Goal: Obtain resource: Download file/media

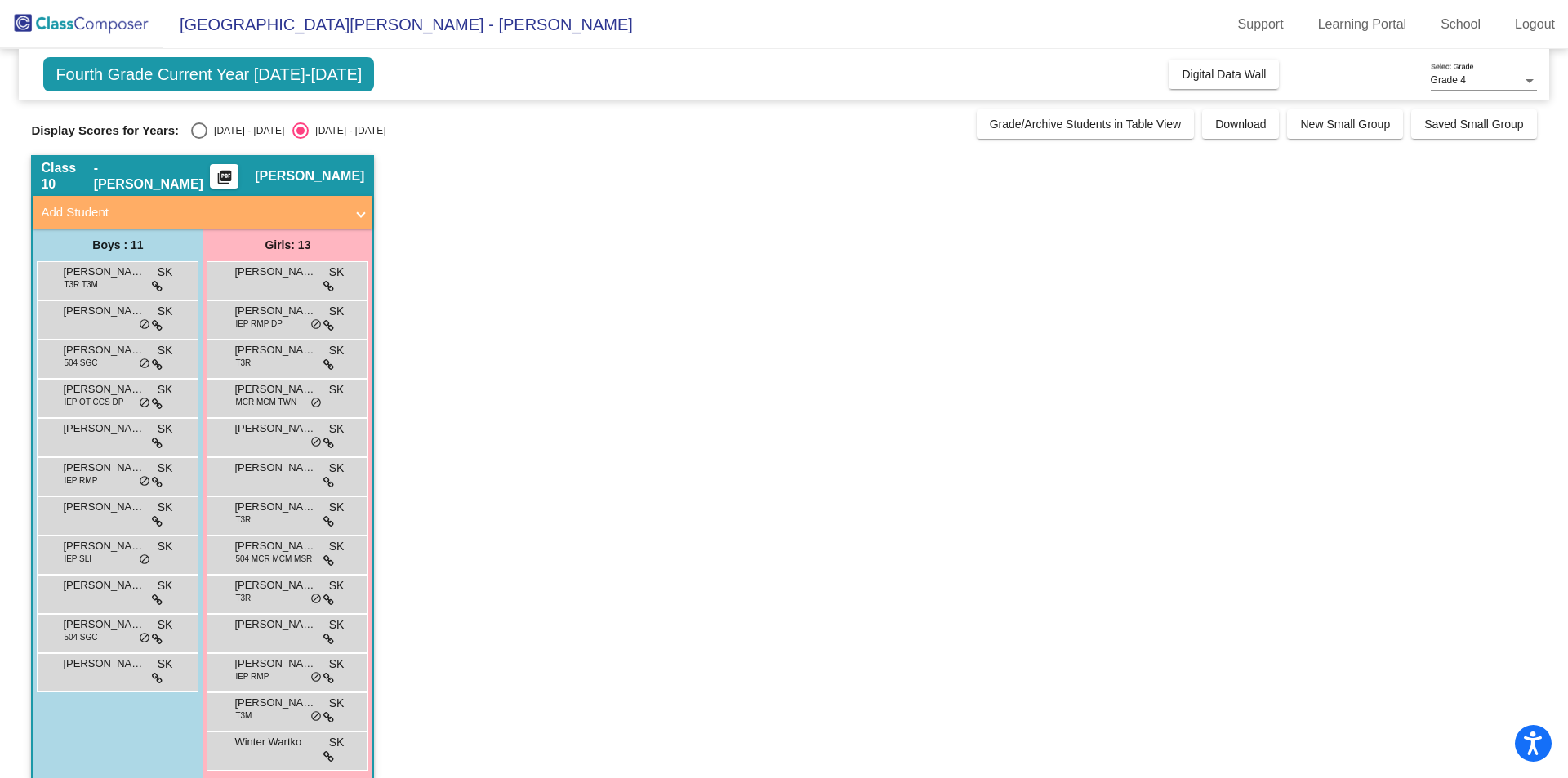
click at [202, 130] on div "Select an option" at bounding box center [199, 131] width 16 height 16
click at [199, 139] on input "[DATE] - [DATE]" at bounding box center [198, 139] width 1 height 1
radio input "true"
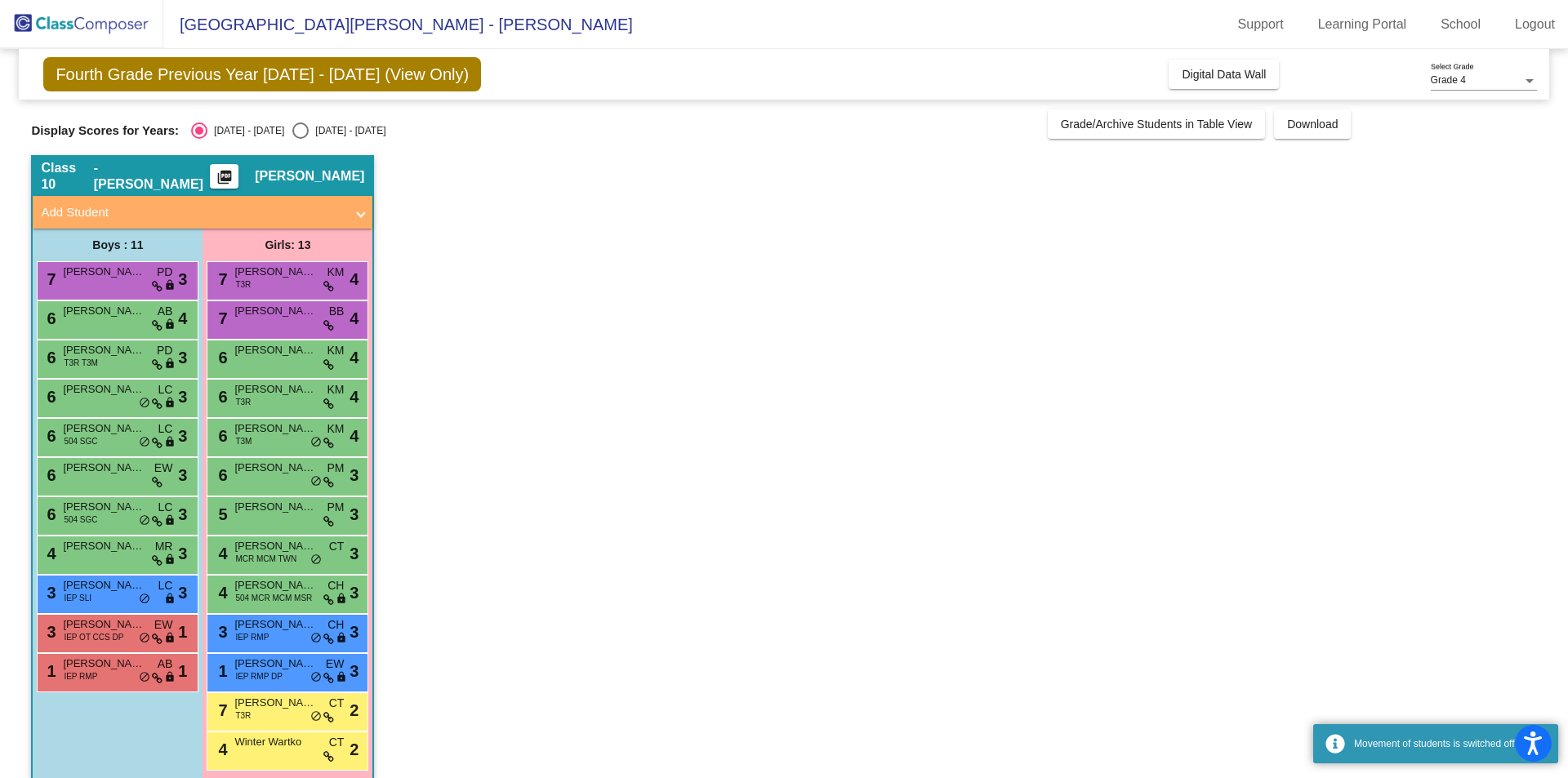
click at [234, 169] on mat-icon "picture_as_pdf" at bounding box center [225, 181] width 20 height 23
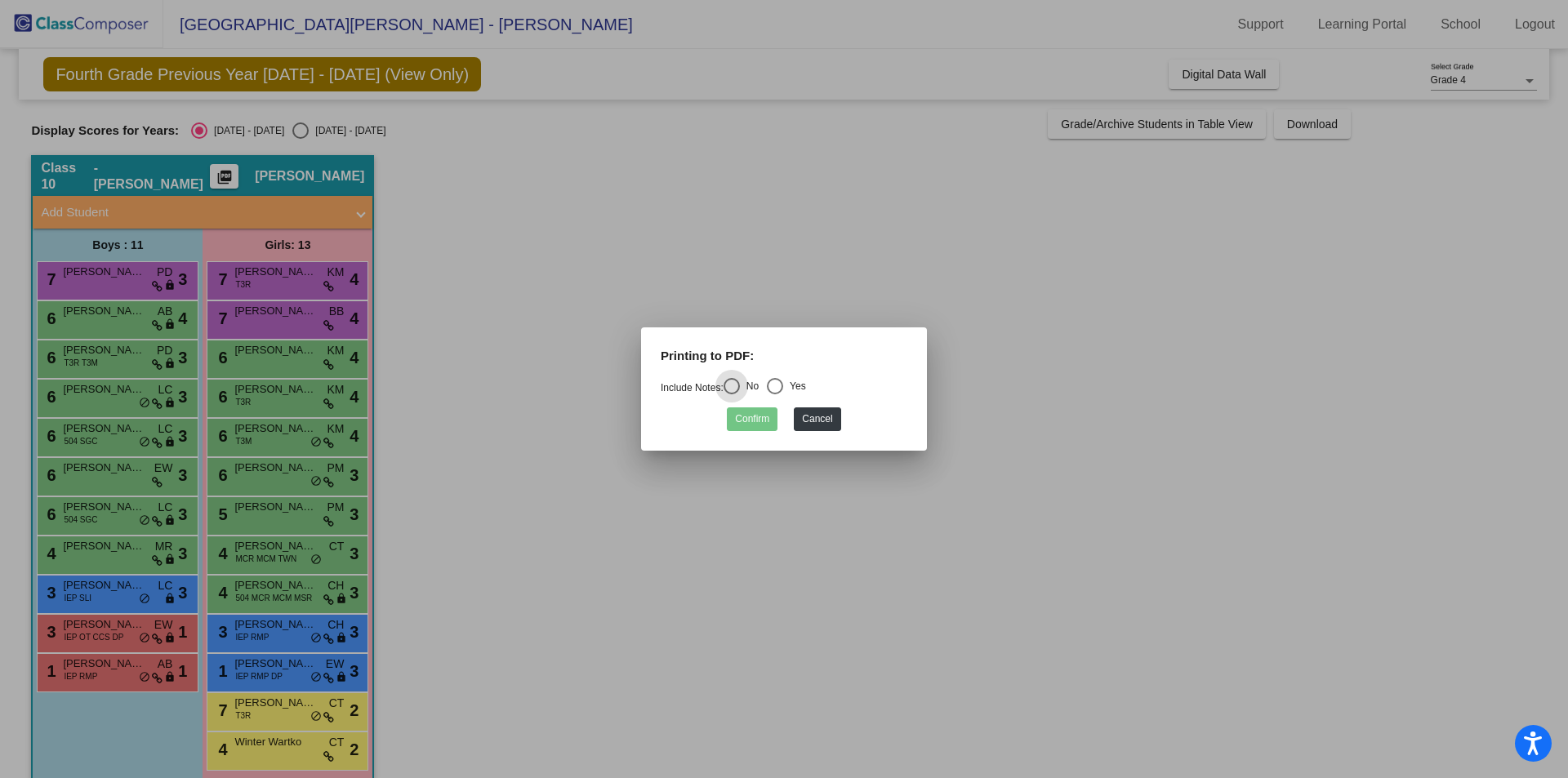
click at [782, 385] on div "Select an option" at bounding box center [775, 387] width 16 height 16
click at [775, 395] on input "Yes" at bounding box center [774, 395] width 1 height 1
radio input "true"
click at [754, 419] on button "Confirm" at bounding box center [753, 419] width 51 height 24
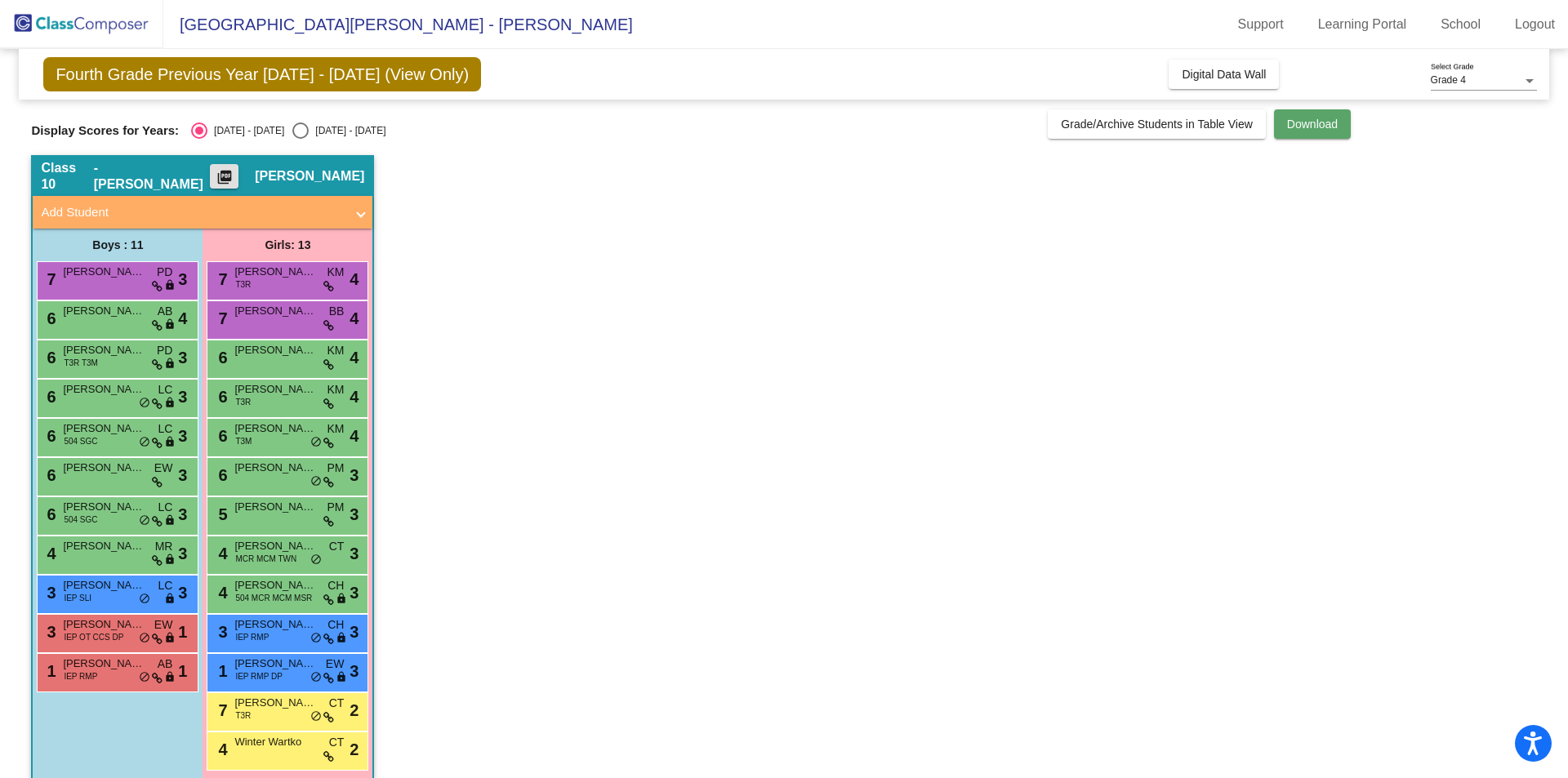
click at [1310, 123] on span "Download" at bounding box center [1313, 124] width 51 height 13
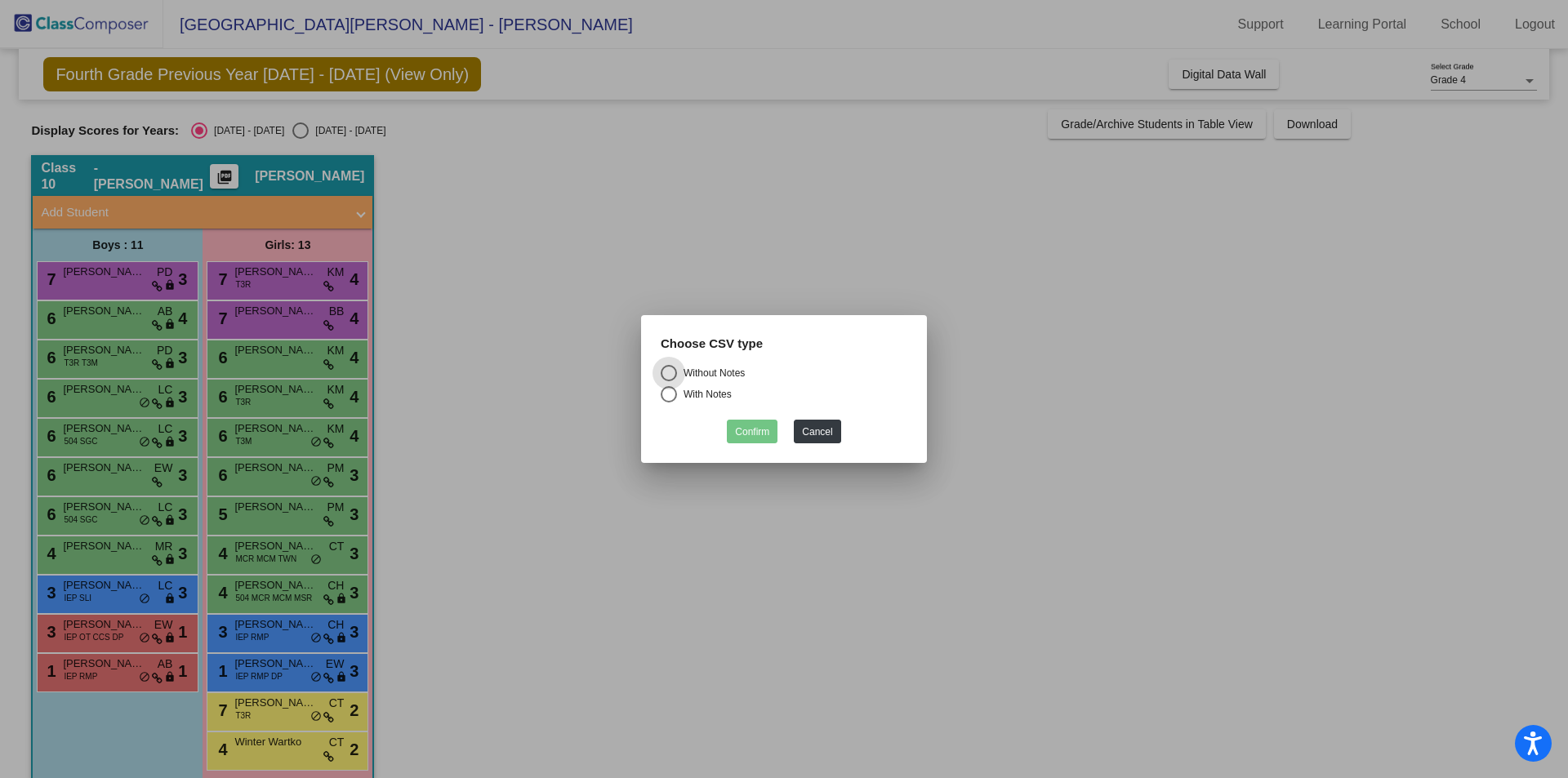
click at [670, 399] on div "Select an option" at bounding box center [669, 395] width 16 height 16
click at [669, 402] on input "With Notes" at bounding box center [668, 402] width 1 height 1
radio input "true"
click at [763, 434] on button "Confirm" at bounding box center [753, 431] width 51 height 24
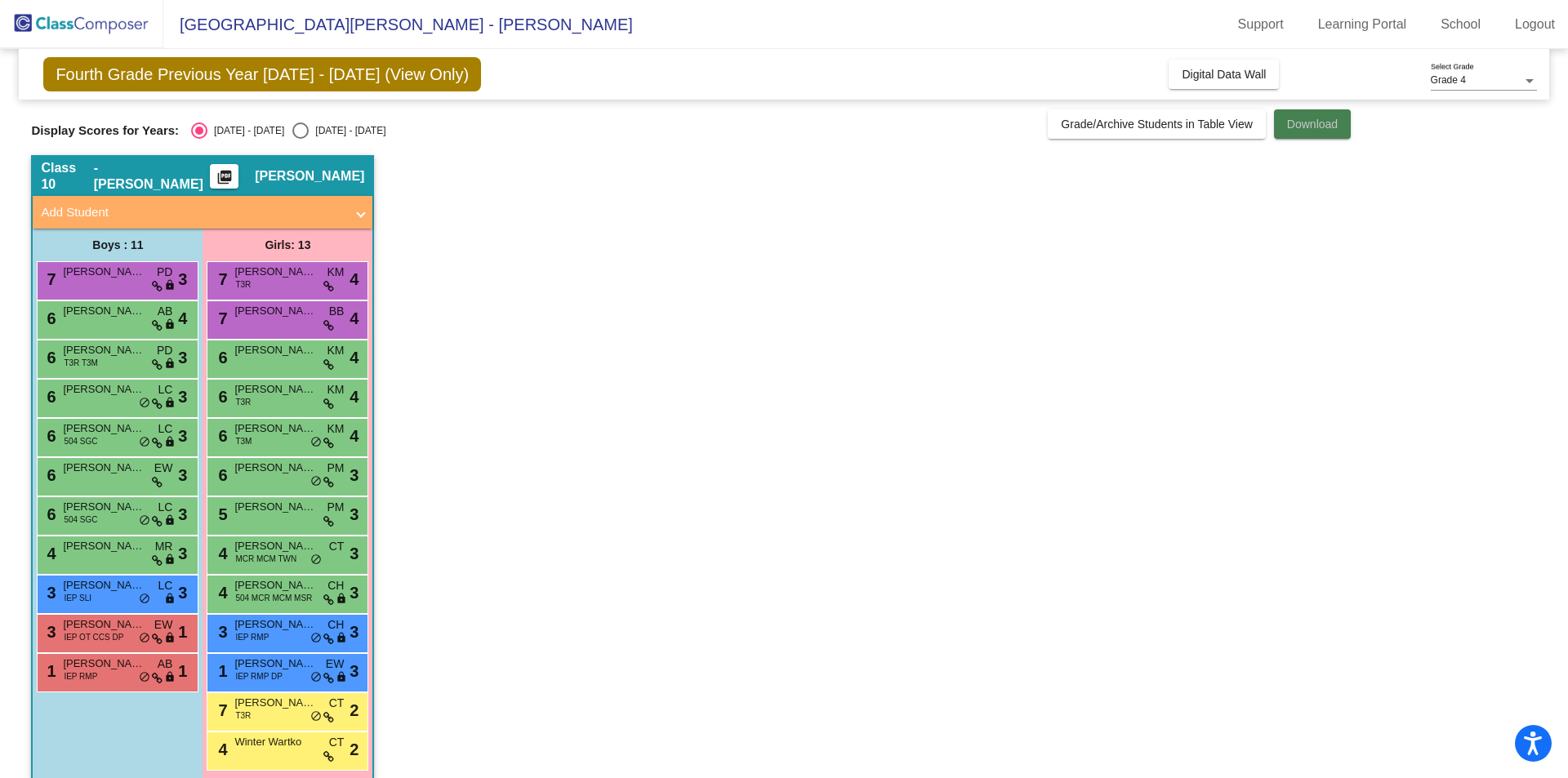
click at [1318, 128] on span "Download" at bounding box center [1313, 124] width 51 height 13
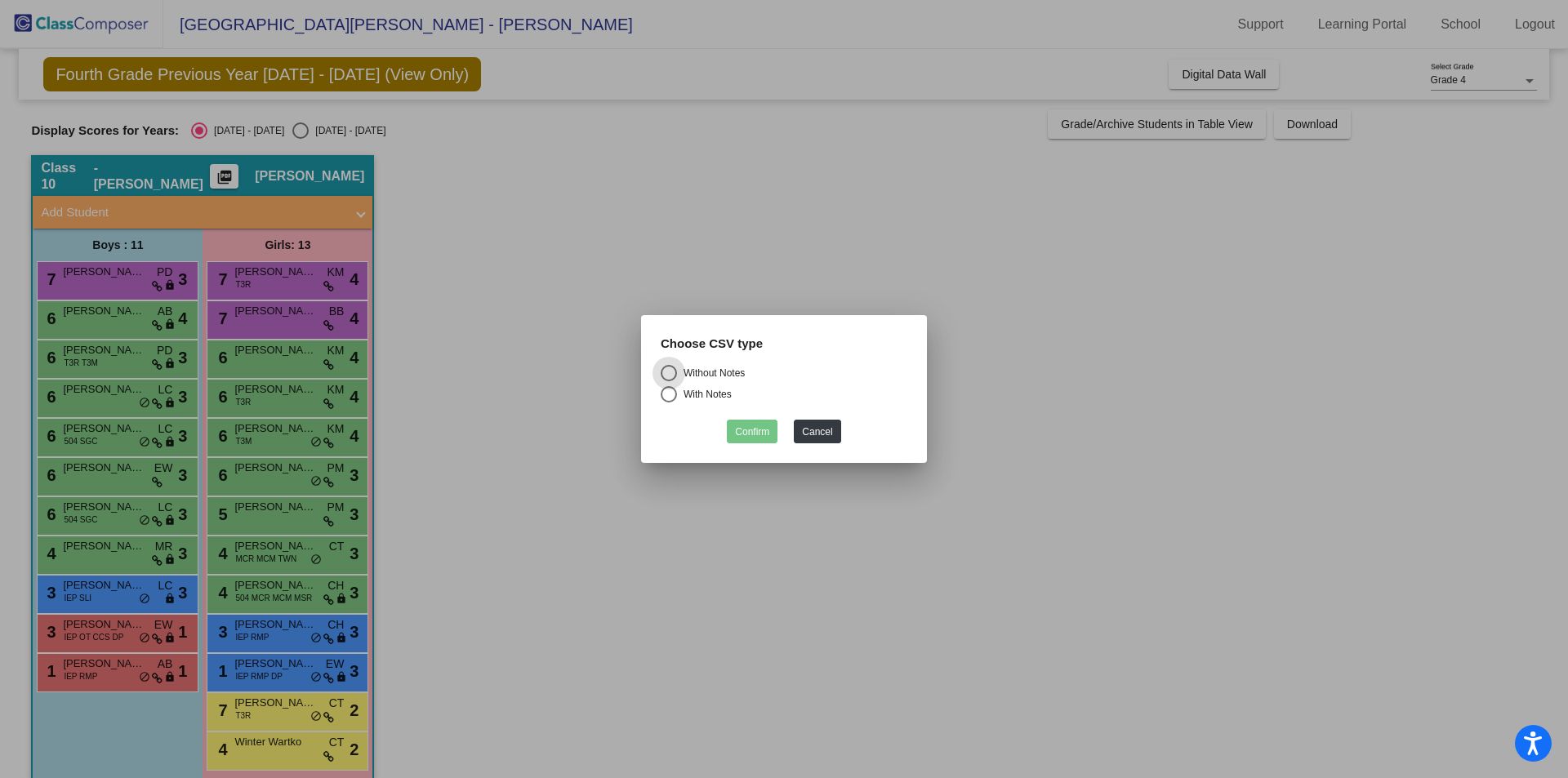
drag, startPoint x: 1301, startPoint y: 299, endPoint x: 1242, endPoint y: 269, distance: 66.2
click at [1301, 295] on div at bounding box center [784, 389] width 1568 height 778
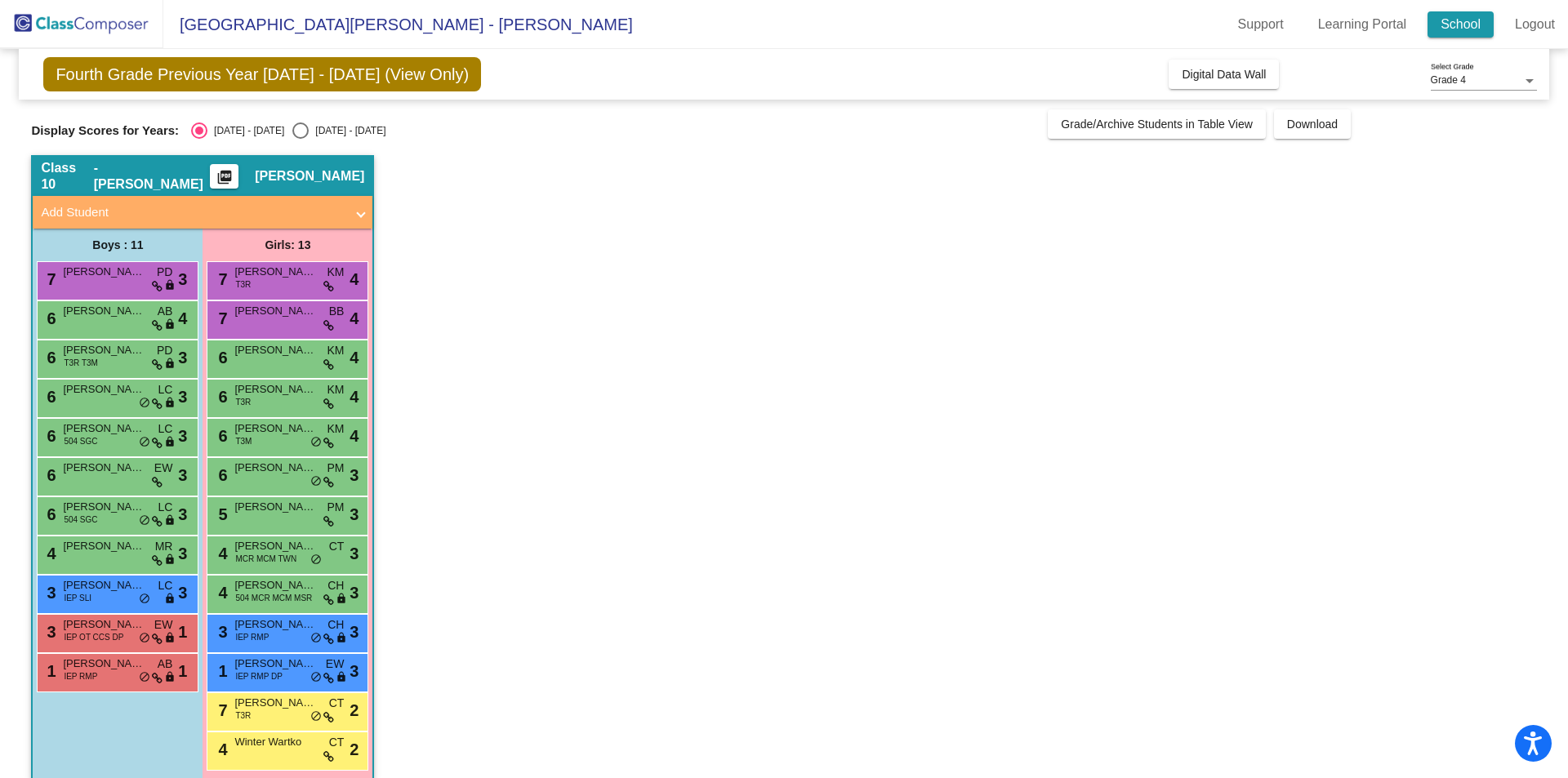
click at [1444, 27] on link "School" at bounding box center [1460, 25] width 66 height 26
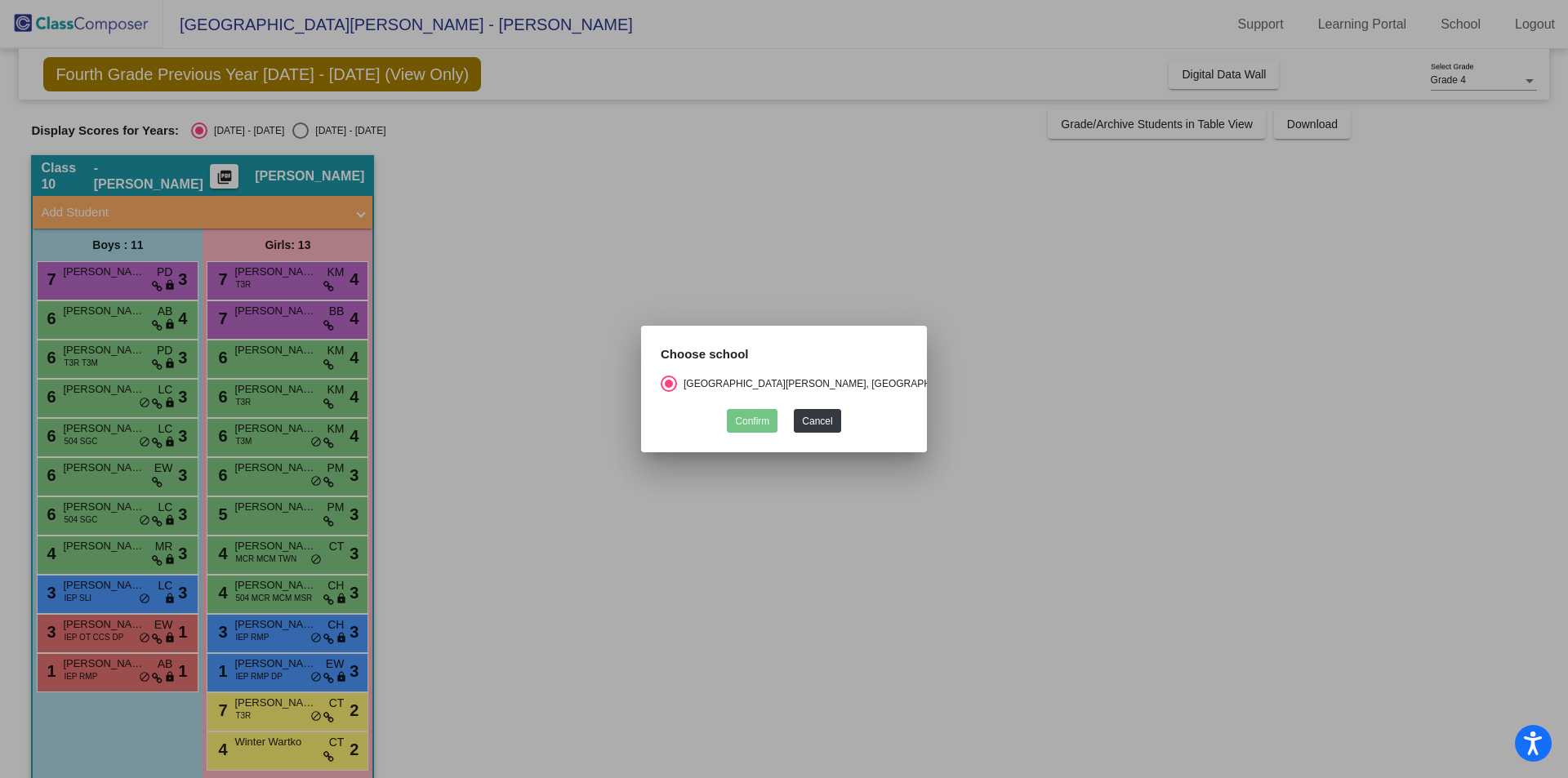
drag, startPoint x: 1299, startPoint y: 306, endPoint x: 1307, endPoint y: 259, distance: 47.7
click at [1300, 303] on div at bounding box center [784, 389] width 1568 height 778
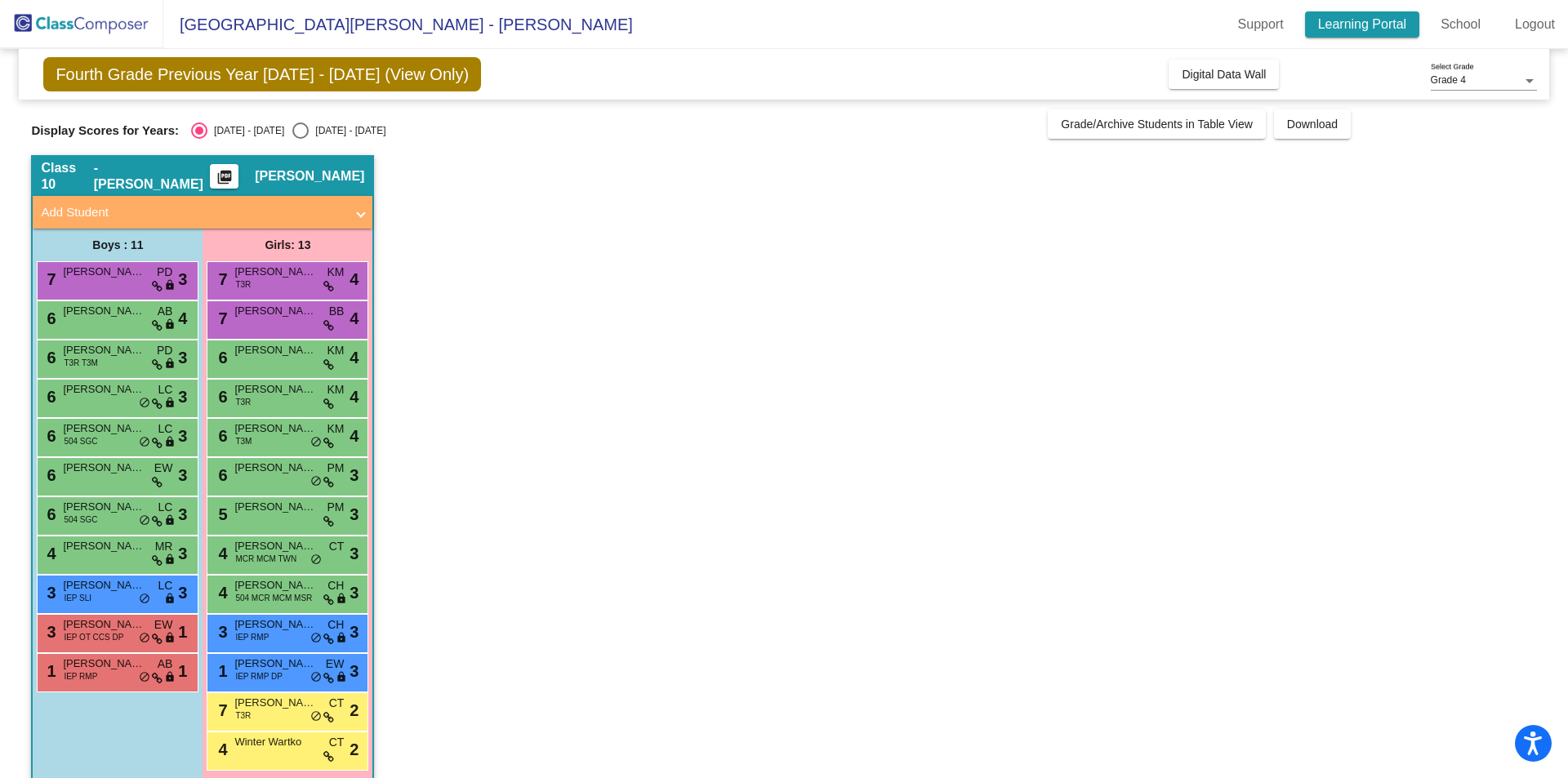
click at [1340, 31] on link "Learning Portal" at bounding box center [1363, 25] width 115 height 26
click at [1263, 21] on link "Support" at bounding box center [1260, 25] width 72 height 26
click at [429, 171] on app-classroom "Class 10 - Koneval picture_as_pdf Stacy Koneval Add Student First Name Last Nam…" at bounding box center [784, 476] width 1505 height 641
click at [234, 171] on mat-icon "picture_as_pdf" at bounding box center [225, 181] width 20 height 23
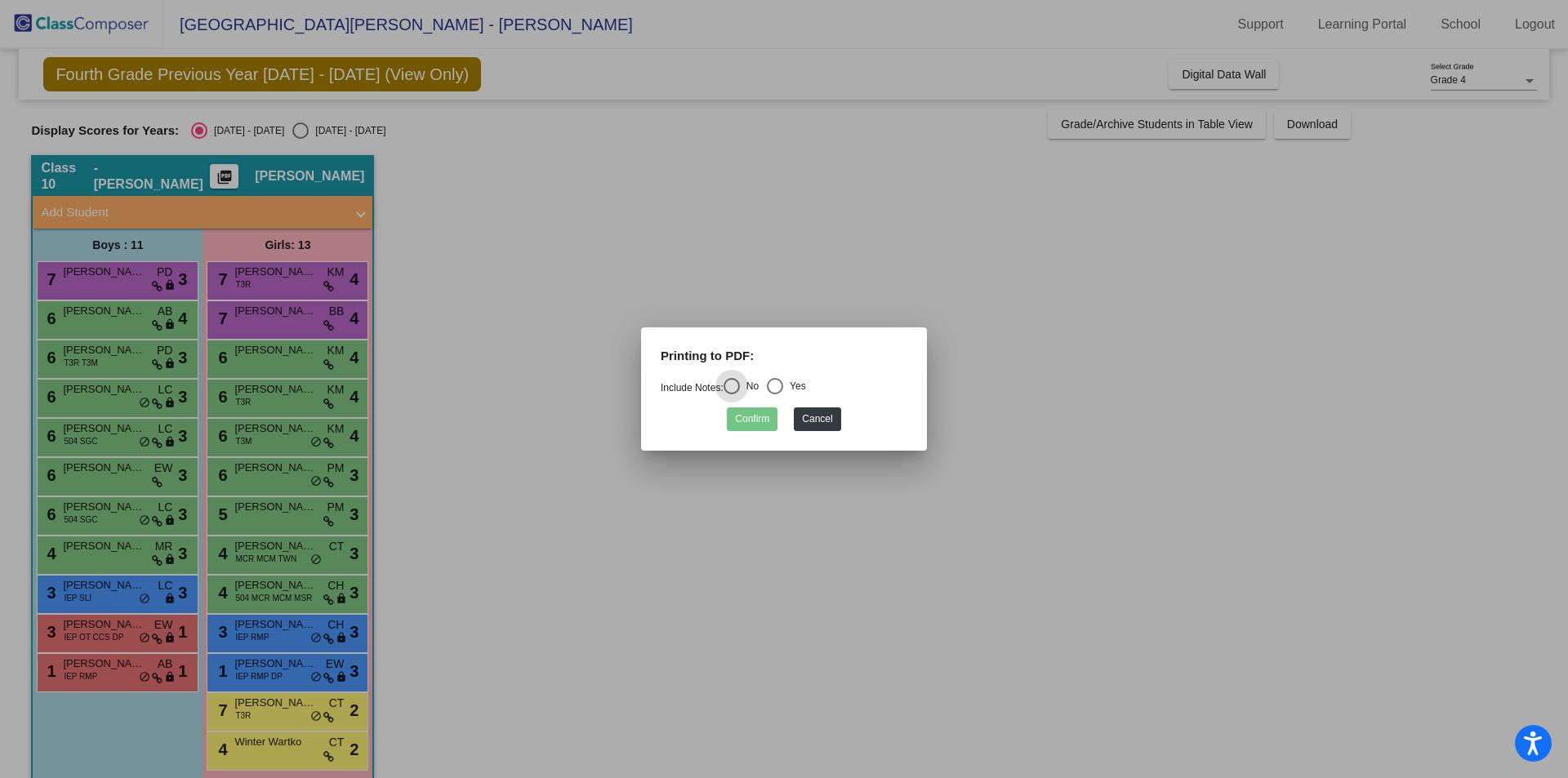
click at [775, 387] on div "Select an option" at bounding box center [775, 387] width 0 height 0
click at [775, 395] on input "Yes" at bounding box center [774, 395] width 1 height 1
radio input "true"
click at [753, 426] on button "Confirm" at bounding box center [753, 419] width 51 height 24
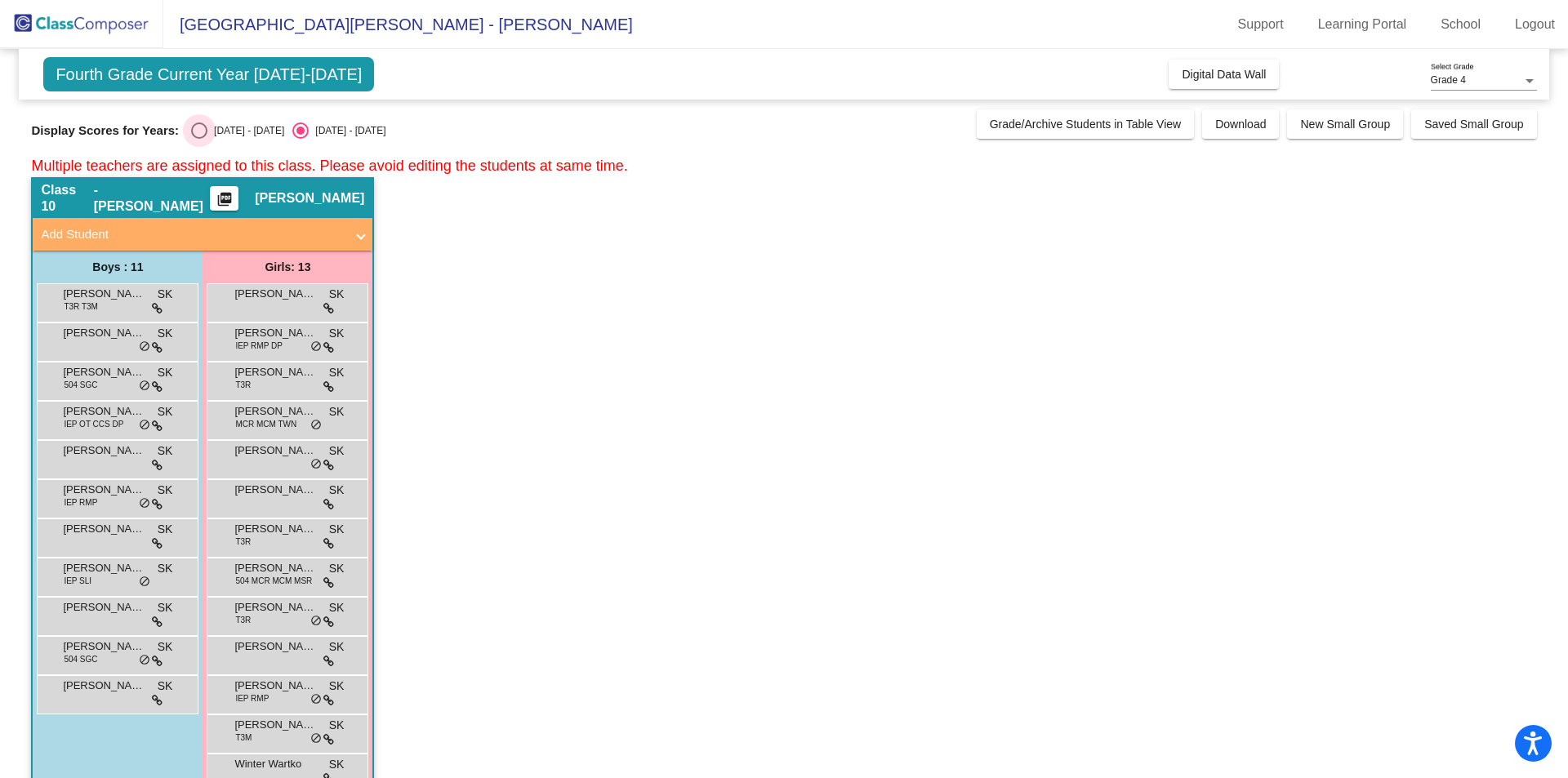
click at [192, 127] on div "Select an option" at bounding box center [199, 131] width 16 height 16
click at [198, 139] on input "[DATE] - [DATE]" at bounding box center [198, 139] width 1 height 1
radio input "true"
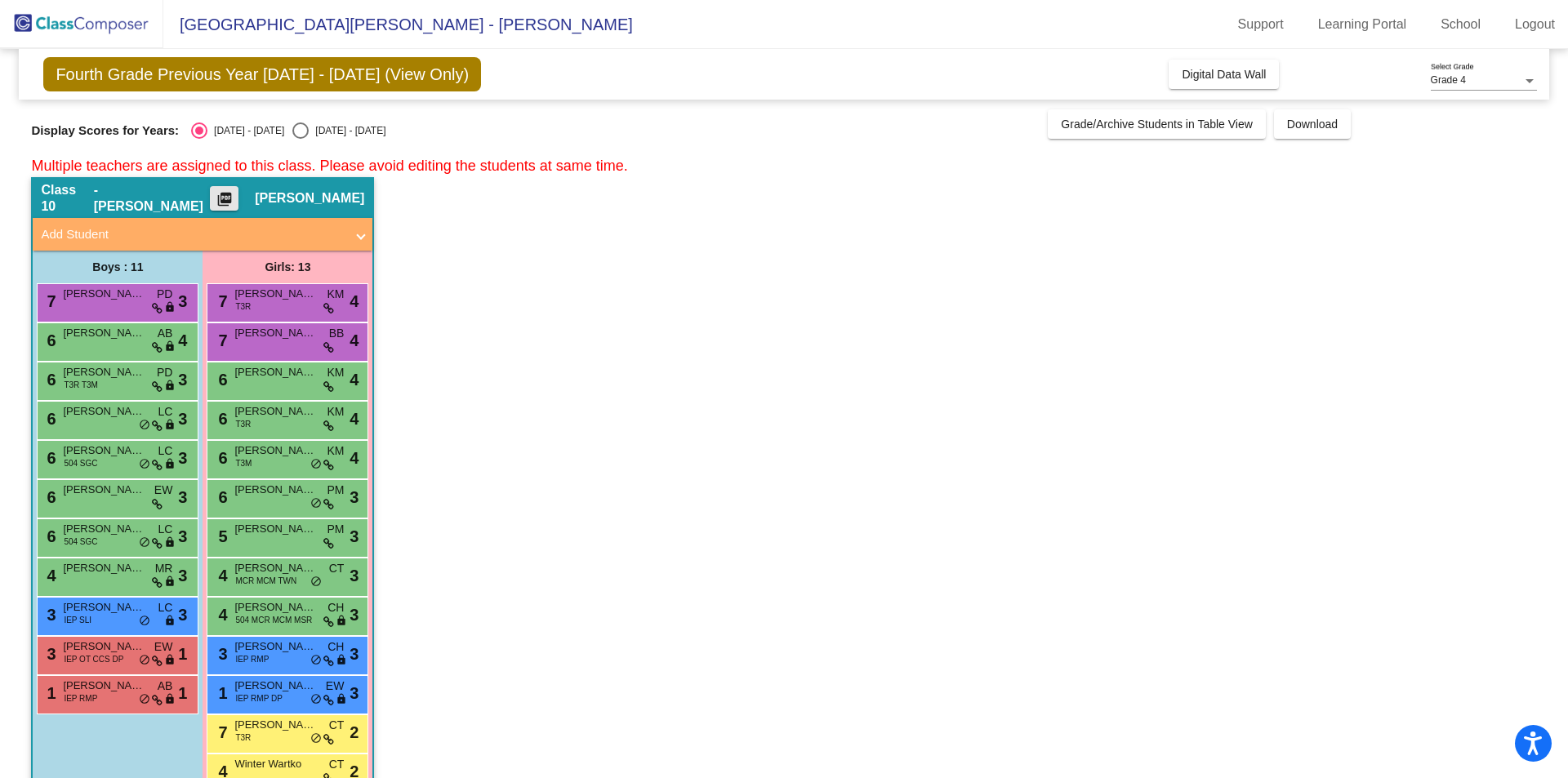
click at [234, 195] on mat-icon "picture_as_pdf" at bounding box center [225, 202] width 20 height 23
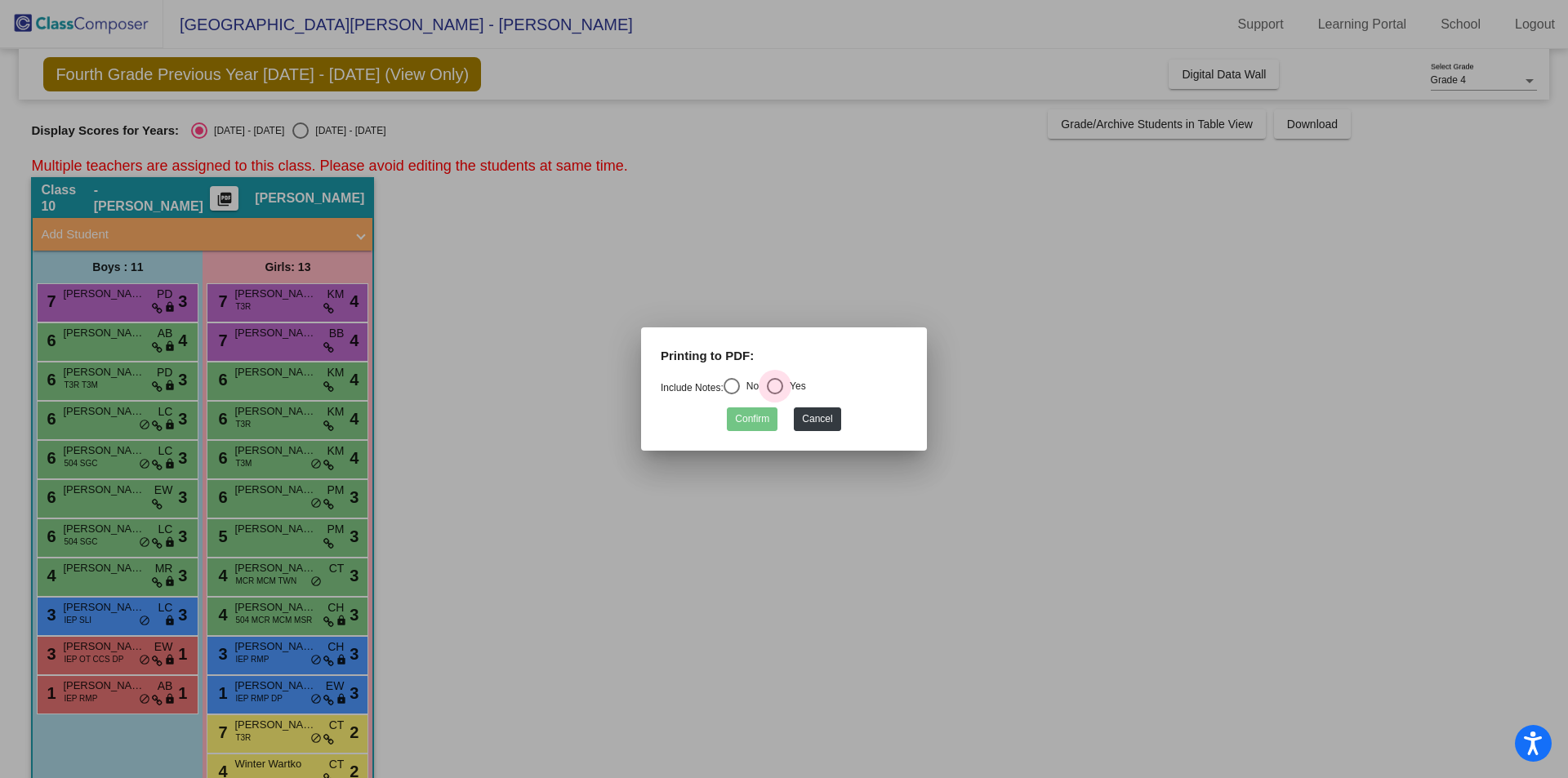
click at [776, 387] on div "Select an option" at bounding box center [775, 387] width 16 height 16
click at [775, 395] on input "Yes" at bounding box center [774, 395] width 1 height 1
radio input "true"
click at [759, 416] on button "Confirm" at bounding box center [753, 419] width 51 height 24
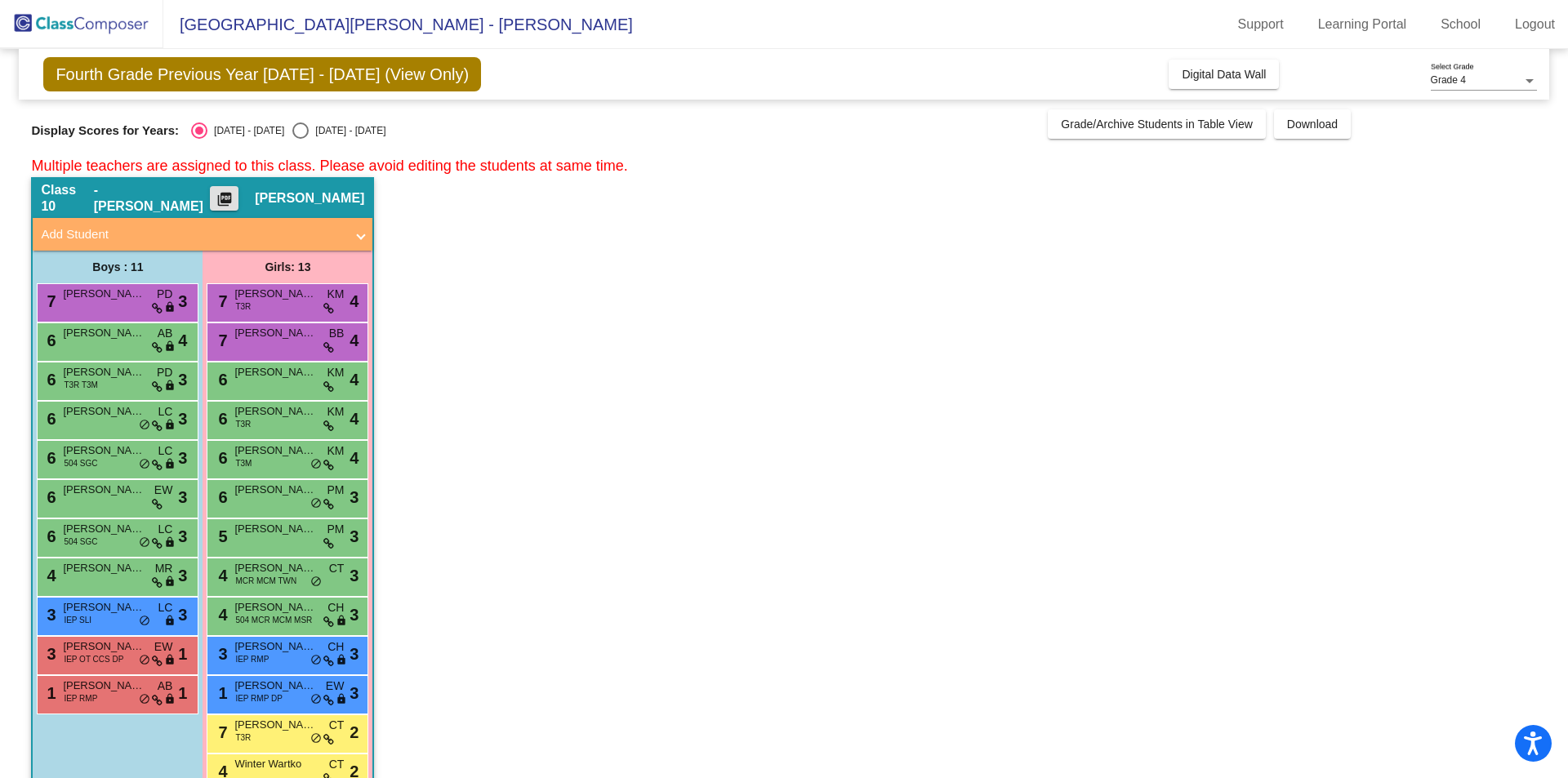
click at [292, 128] on div "Select an option" at bounding box center [300, 131] width 16 height 16
click at [299, 139] on input "[DATE] - [DATE]" at bounding box center [299, 139] width 1 height 1
radio input "true"
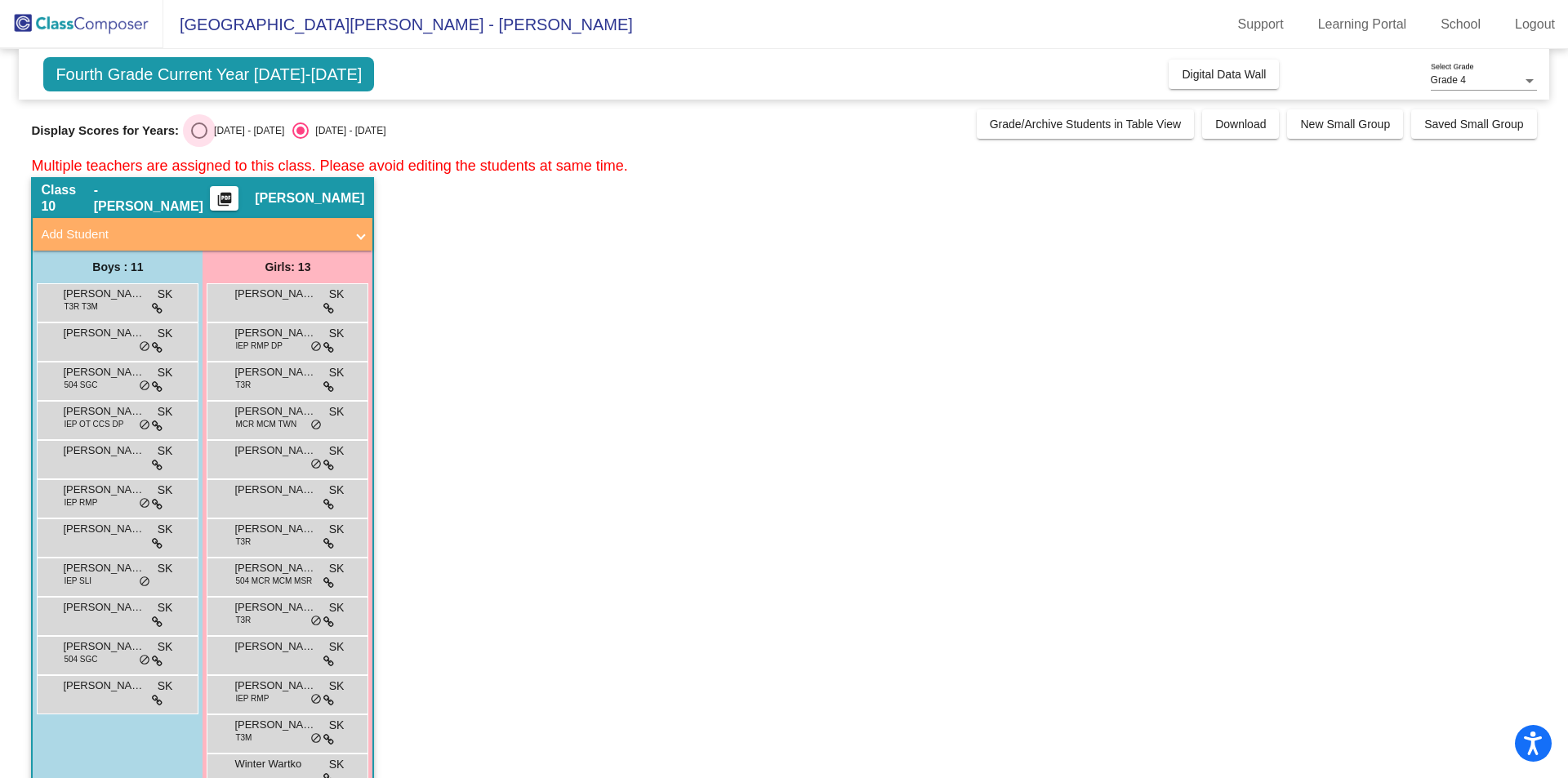
click at [195, 130] on div "Select an option" at bounding box center [199, 131] width 16 height 16
click at [198, 139] on input "[DATE] - [DATE]" at bounding box center [198, 139] width 1 height 1
radio input "true"
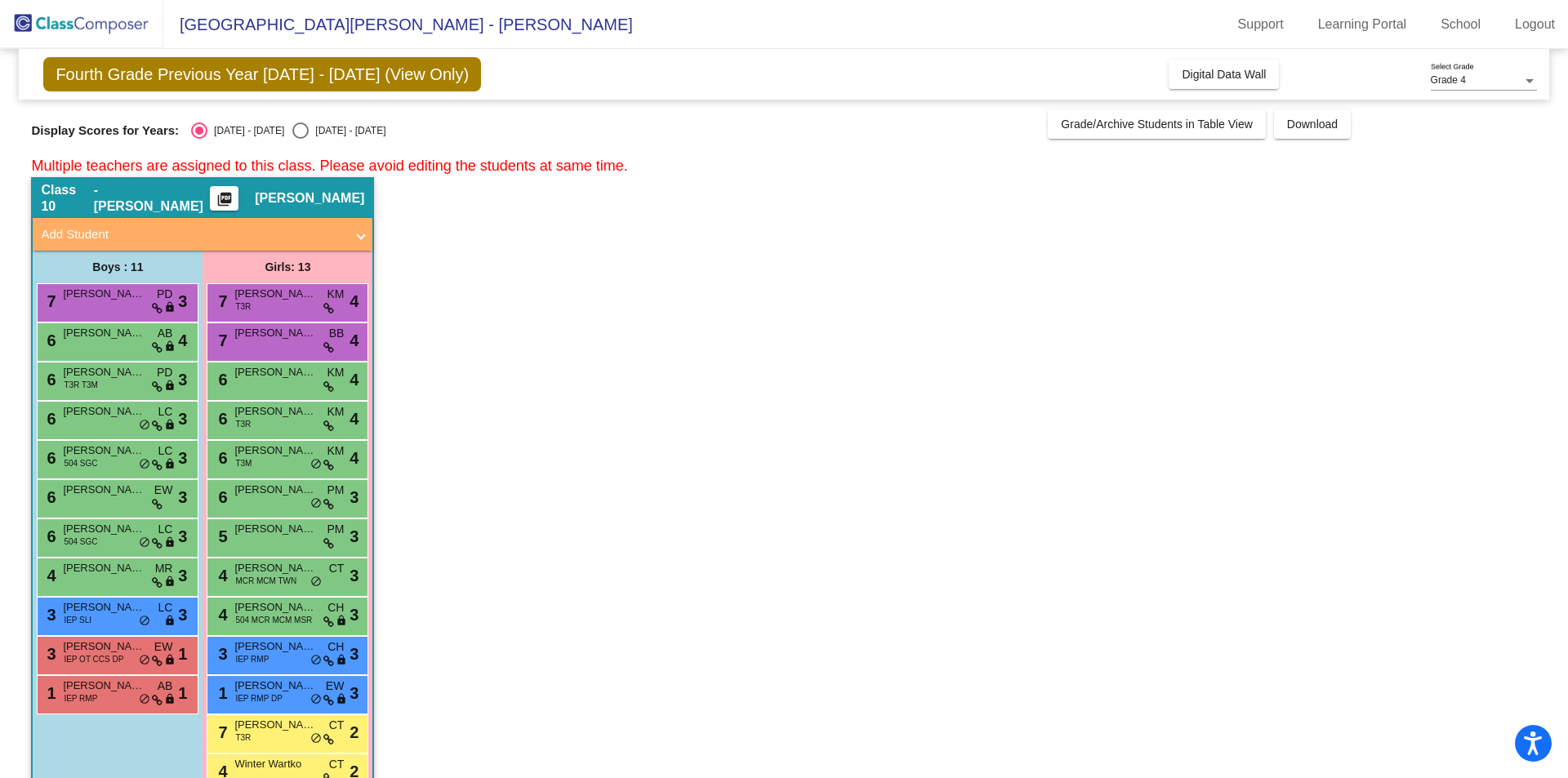
click at [361, 234] on span at bounding box center [361, 234] width 7 height 19
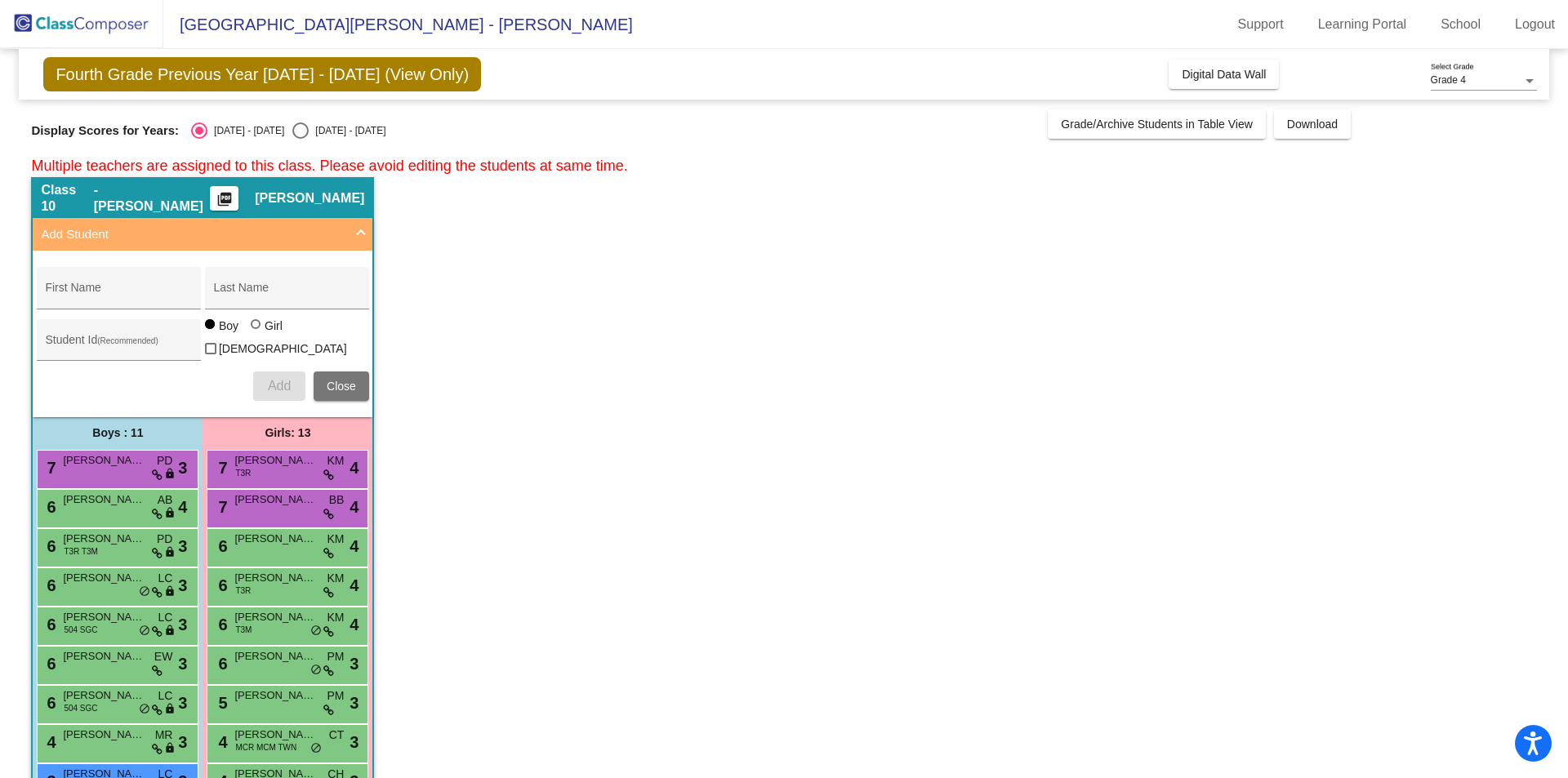
click at [257, 329] on div at bounding box center [256, 324] width 10 height 10
click at [257, 333] on input "Girl" at bounding box center [257, 332] width 1 height 1
radio input "true"
click at [205, 329] on div at bounding box center [210, 324] width 10 height 10
click at [211, 333] on input "Boy" at bounding box center [211, 332] width 1 height 1
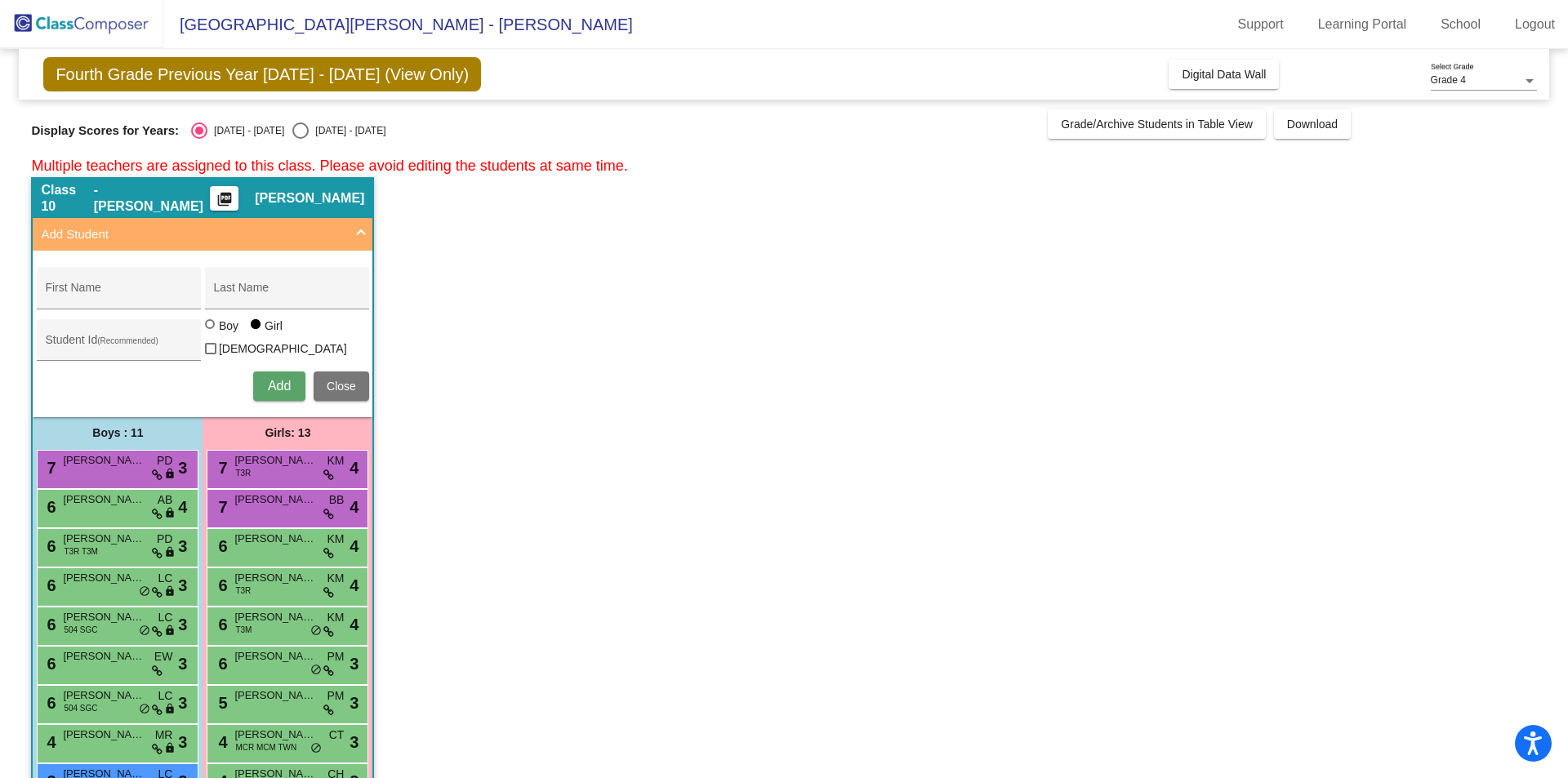
radio input "true"
click at [341, 380] on span "Close" at bounding box center [341, 387] width 30 height 13
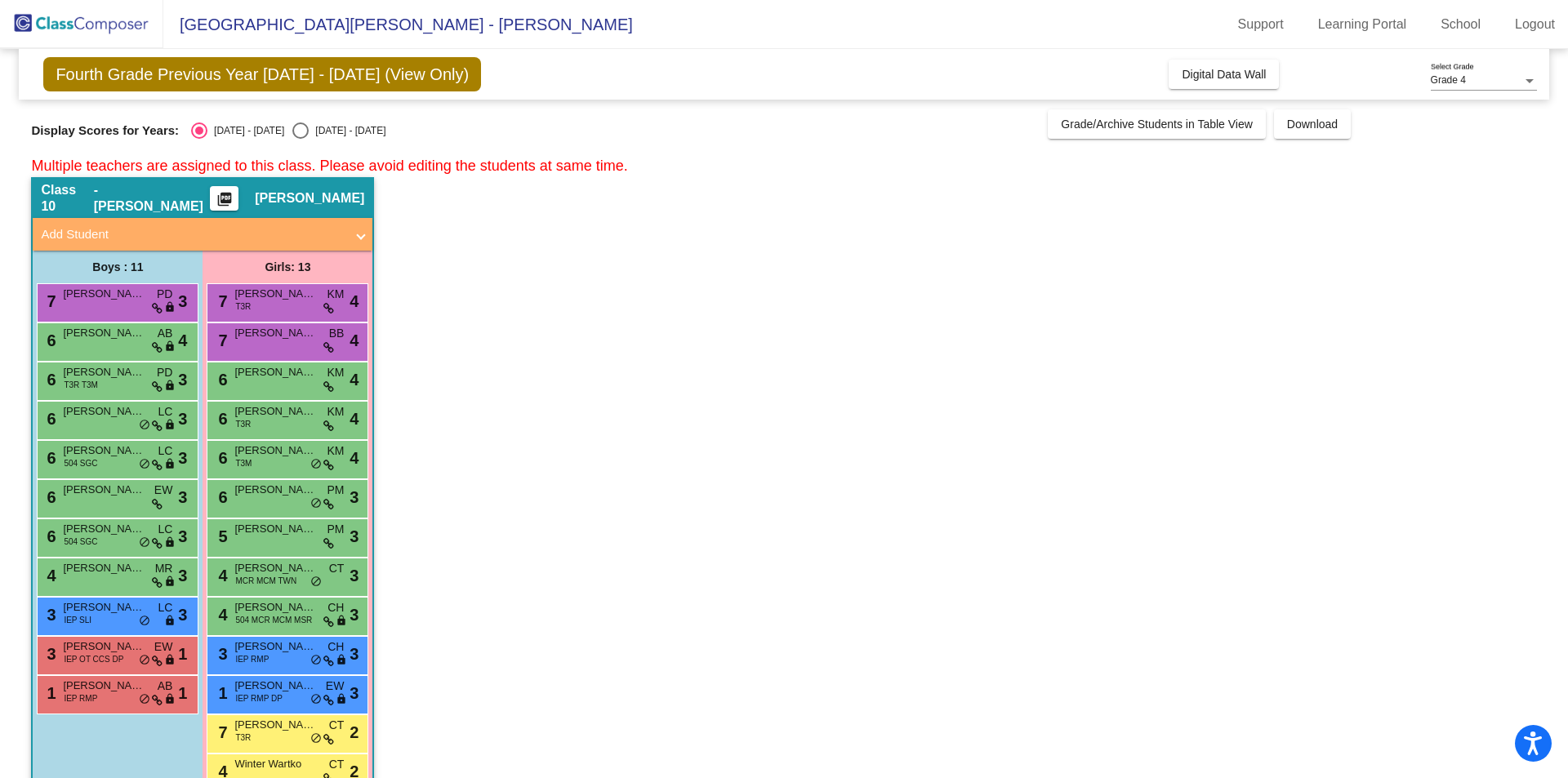
click at [365, 24] on span "[GEOGRAPHIC_DATA][PERSON_NAME] - [PERSON_NAME]" at bounding box center [398, 25] width 470 height 26
click at [117, 18] on img at bounding box center [81, 24] width 164 height 49
